Goal: Use online tool/utility: Utilize a website feature to perform a specific function

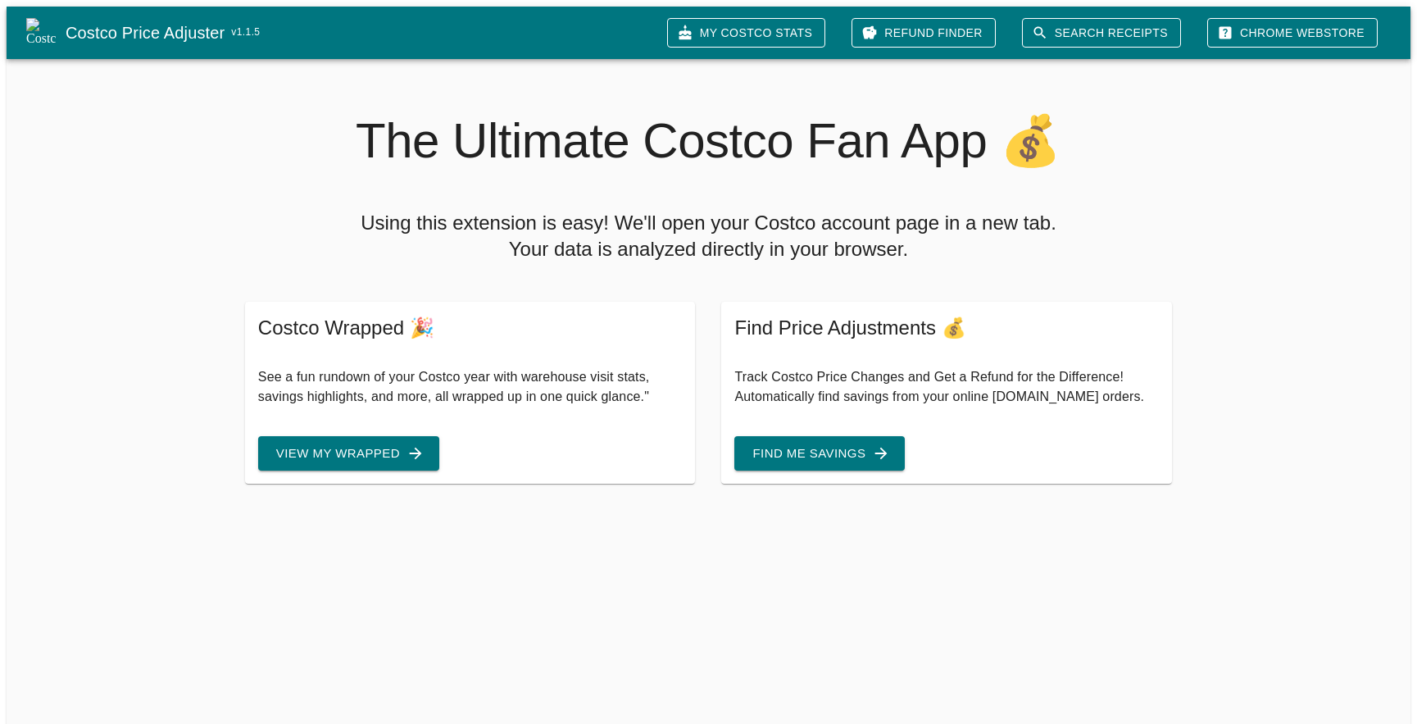
click at [1093, 34] on link "Search Receipts" at bounding box center [1101, 33] width 159 height 30
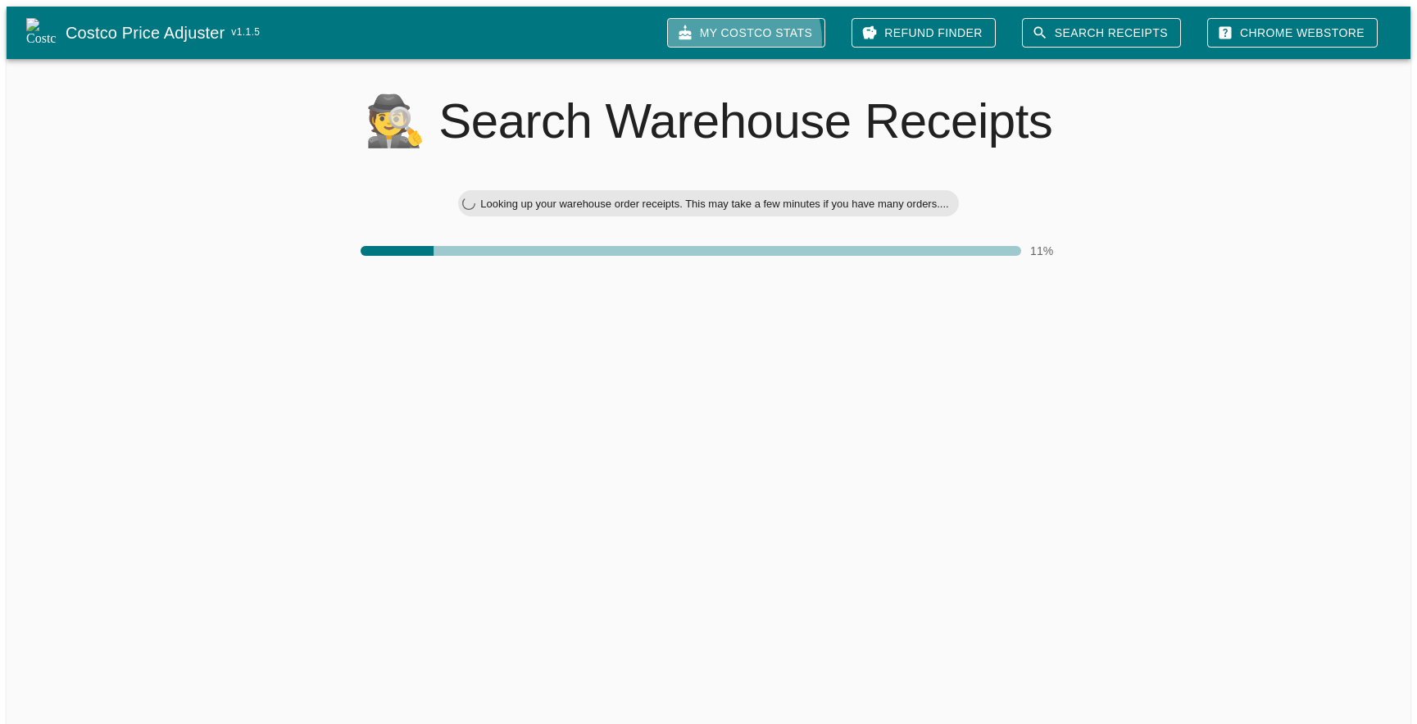
click at [783, 34] on link "My Costco Stats" at bounding box center [746, 33] width 158 height 30
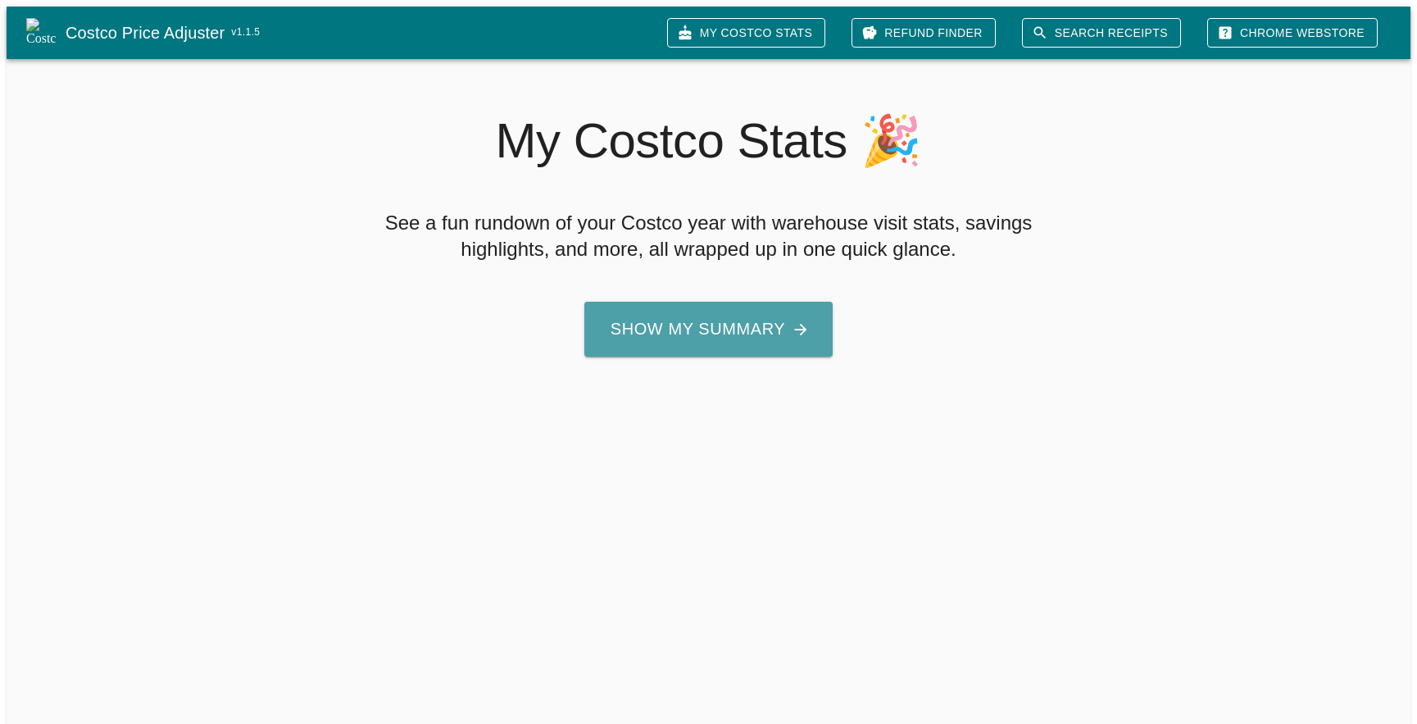
click at [731, 321] on button "Show My Summary" at bounding box center [708, 329] width 248 height 55
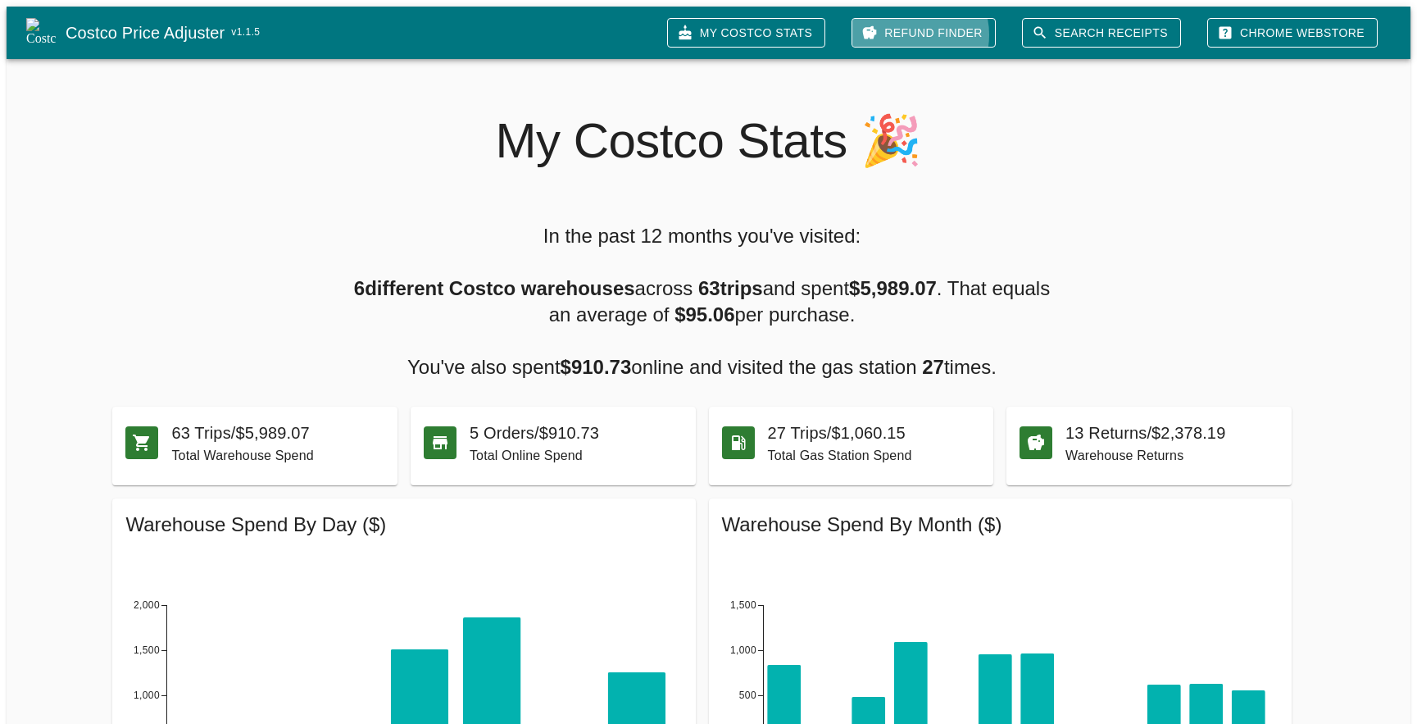
click at [945, 29] on link "Refund Finder" at bounding box center [924, 33] width 144 height 30
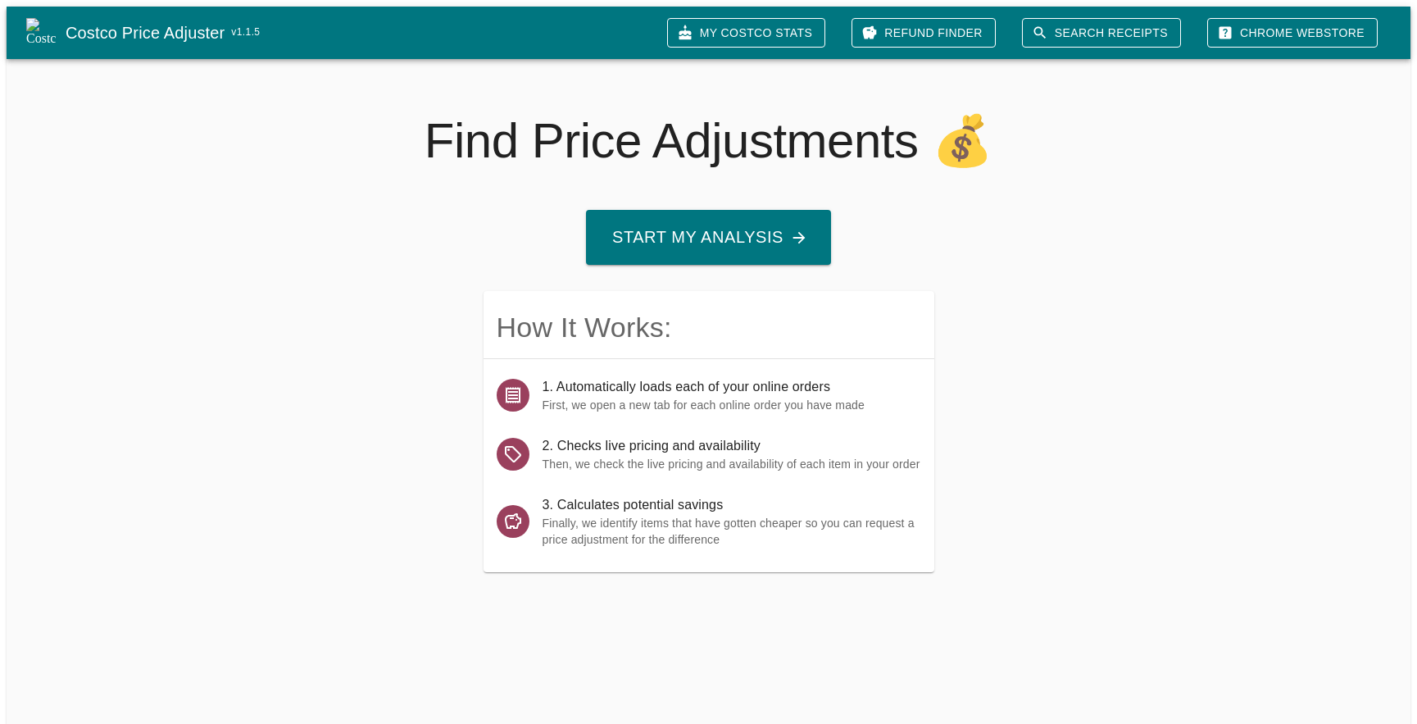
click at [775, 230] on button "Start My Analysis" at bounding box center [708, 237] width 245 height 55
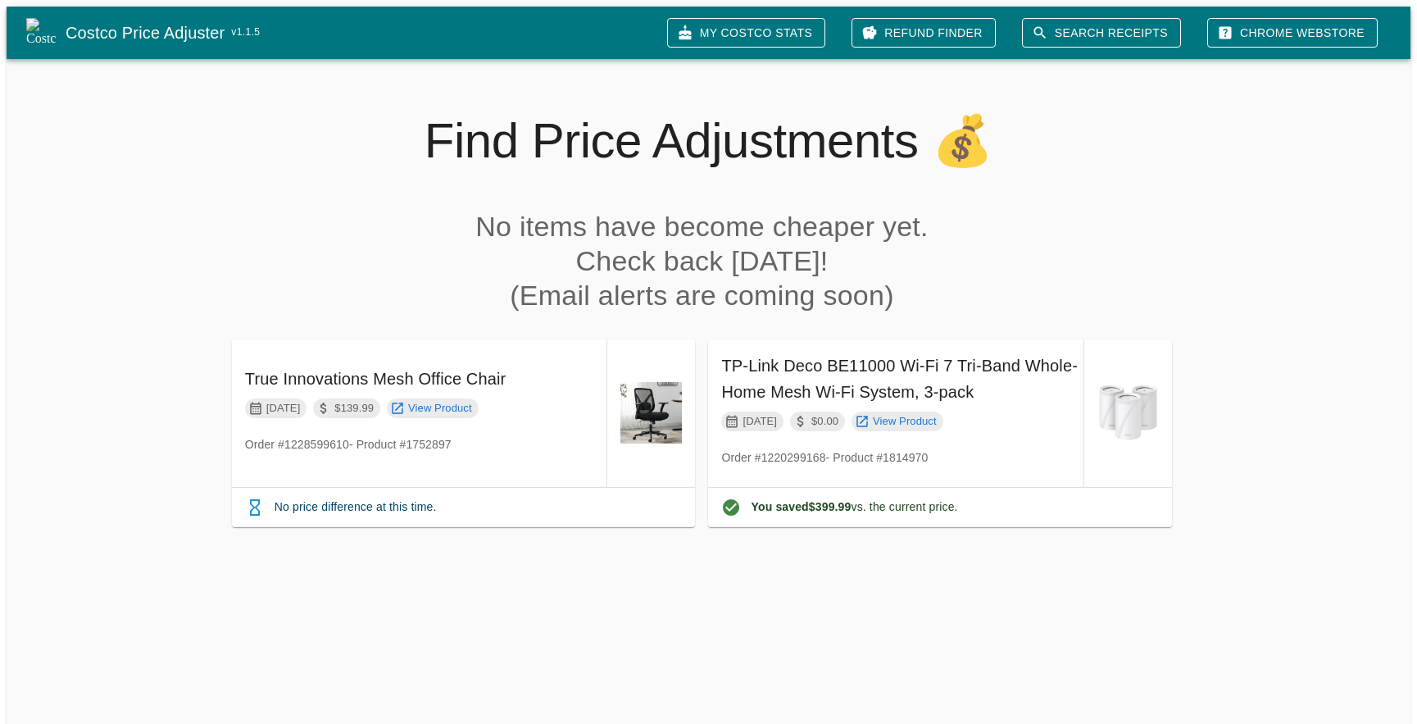
click at [196, 27] on link "Costco Price Adjuster v 1.1.5" at bounding box center [360, 33] width 589 height 26
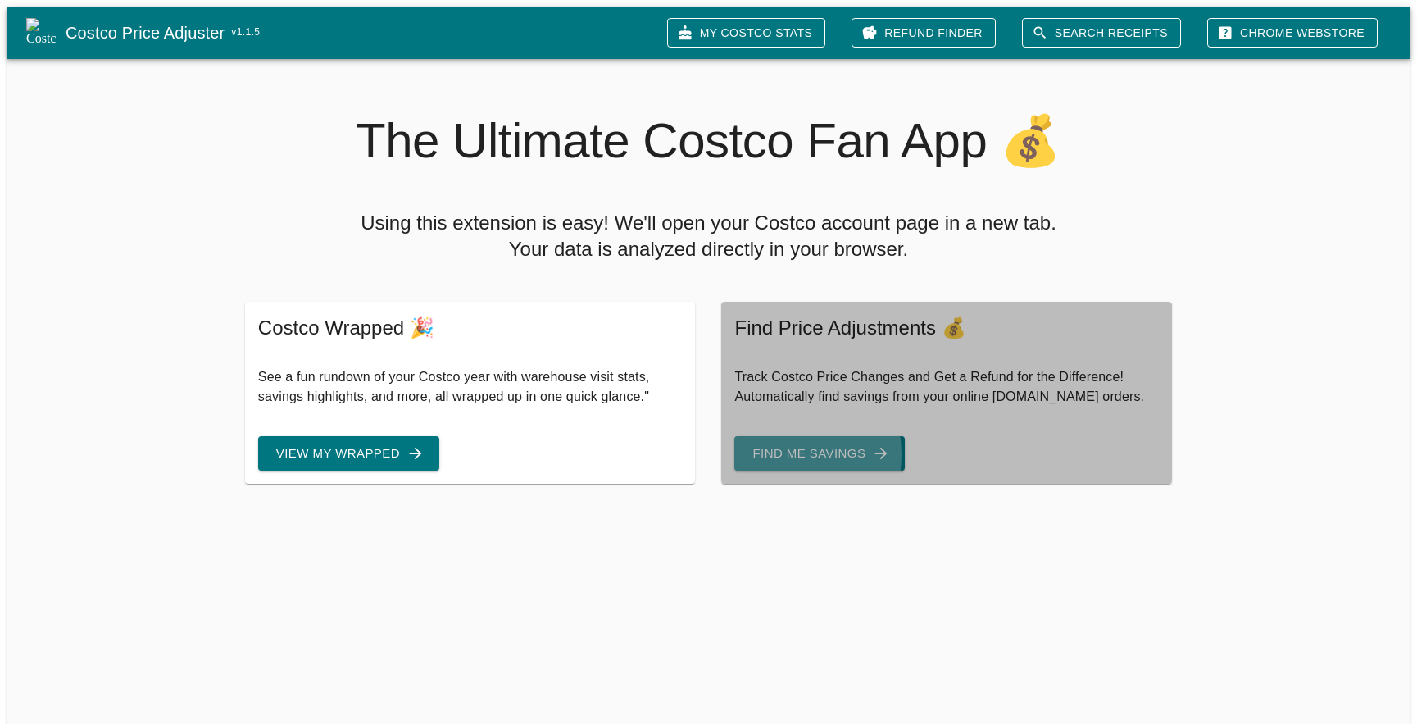
click at [761, 441] on button "Find Me Savings" at bounding box center [819, 453] width 170 height 34
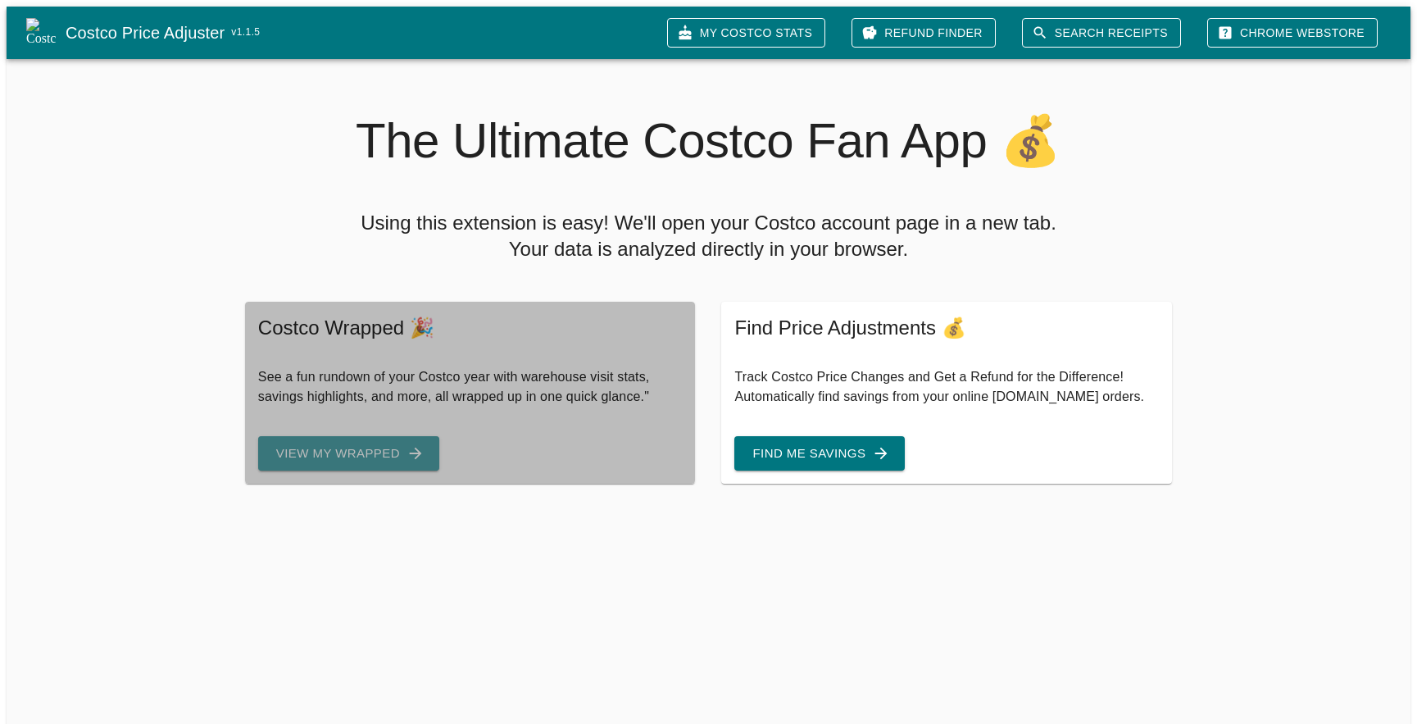
click at [407, 444] on icon "button" at bounding box center [416, 453] width 18 height 18
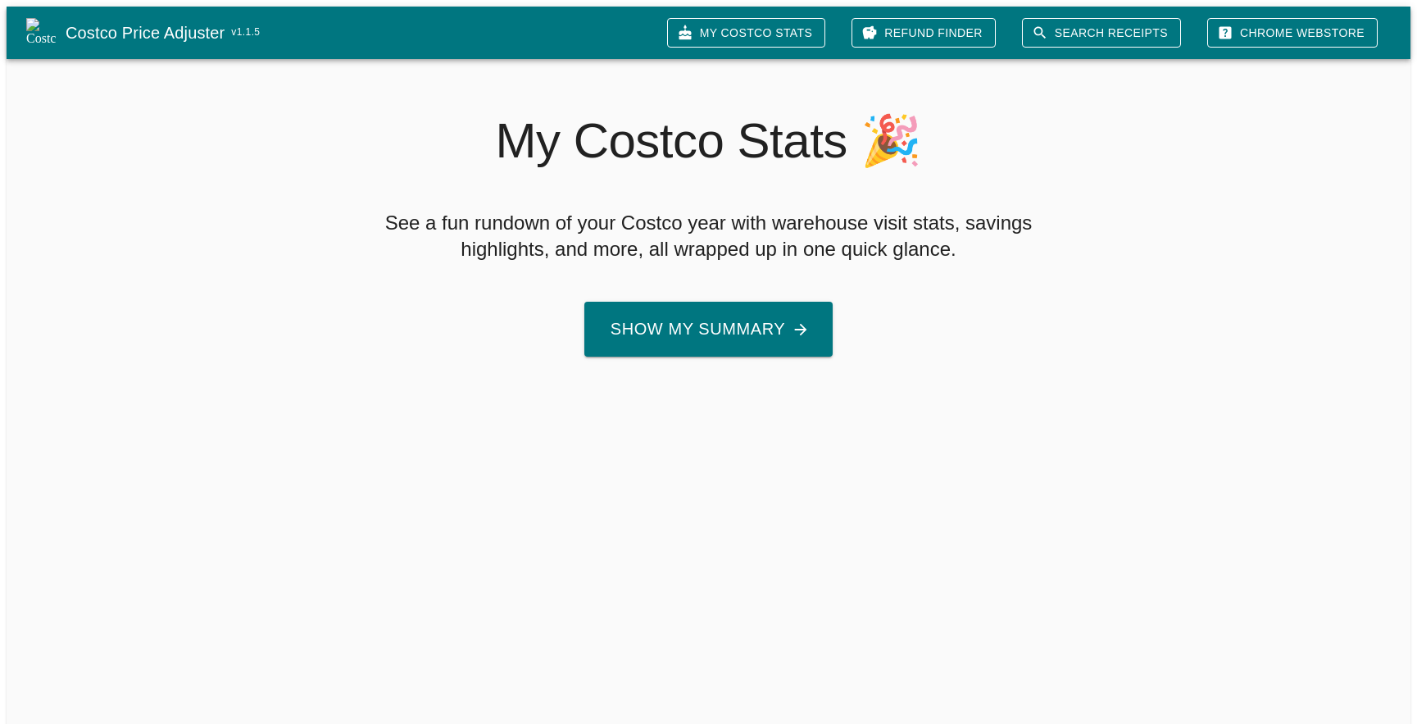
click at [796, 324] on icon "button" at bounding box center [801, 329] width 18 height 18
